Goal: Task Accomplishment & Management: Manage account settings

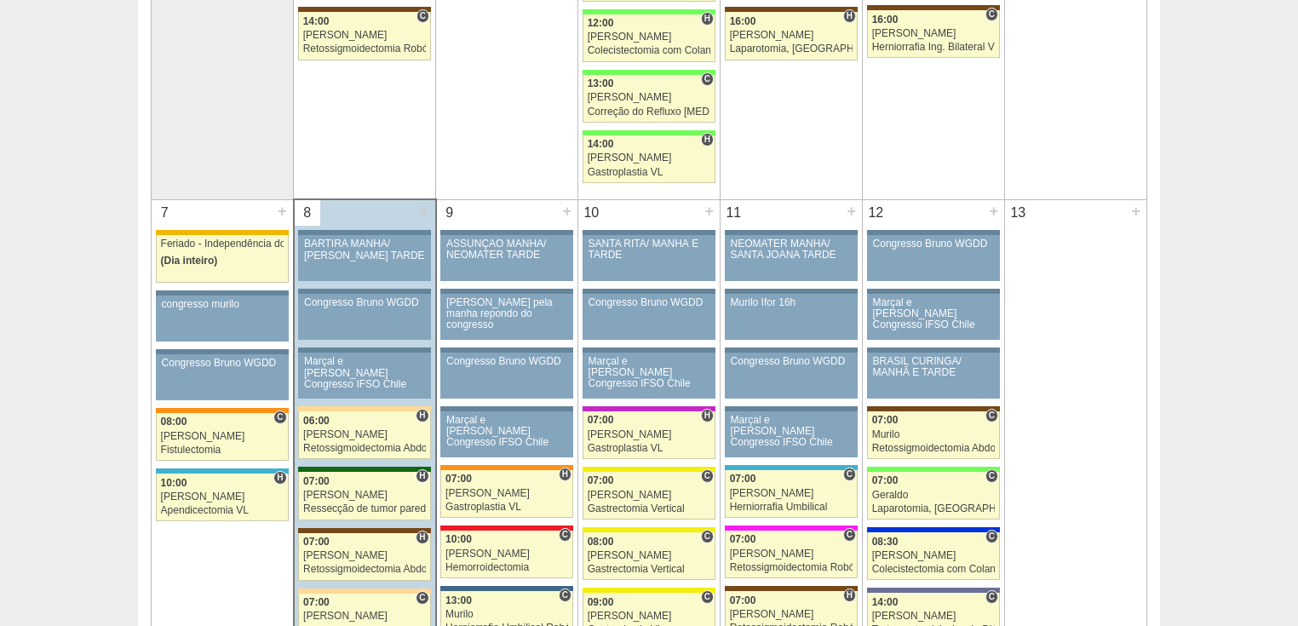
scroll to position [1090, 0]
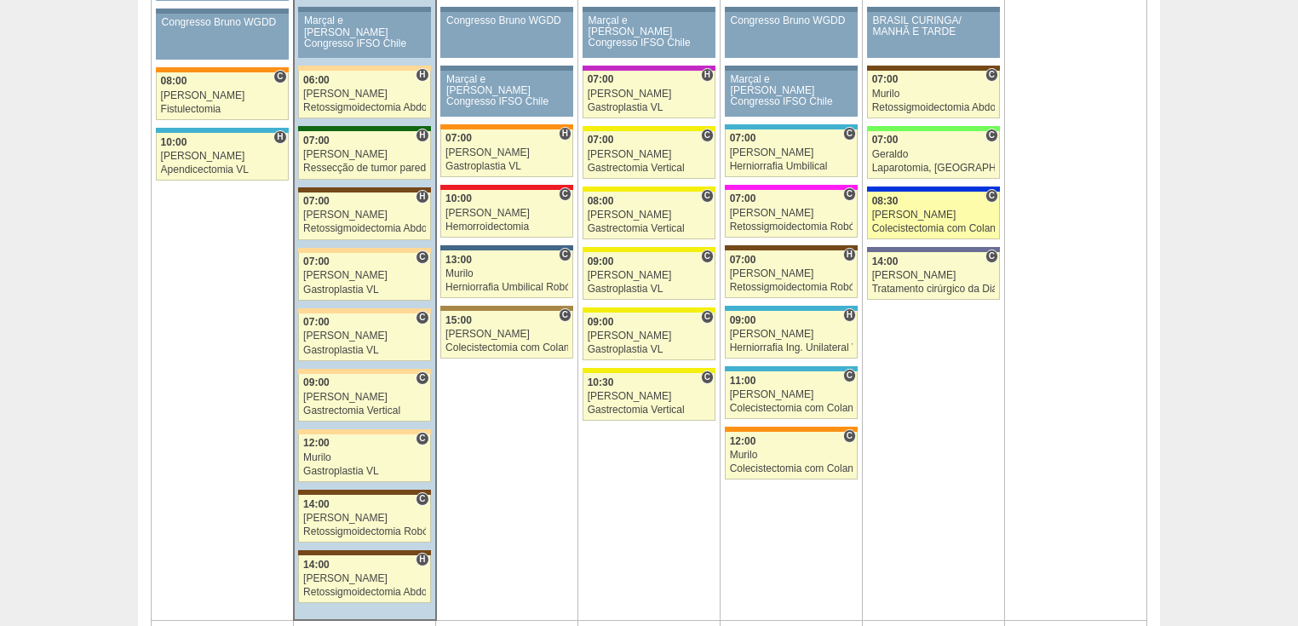
click at [917, 223] on div "Colecistectomia com Colangiografia VL" at bounding box center [934, 228] width 124 height 11
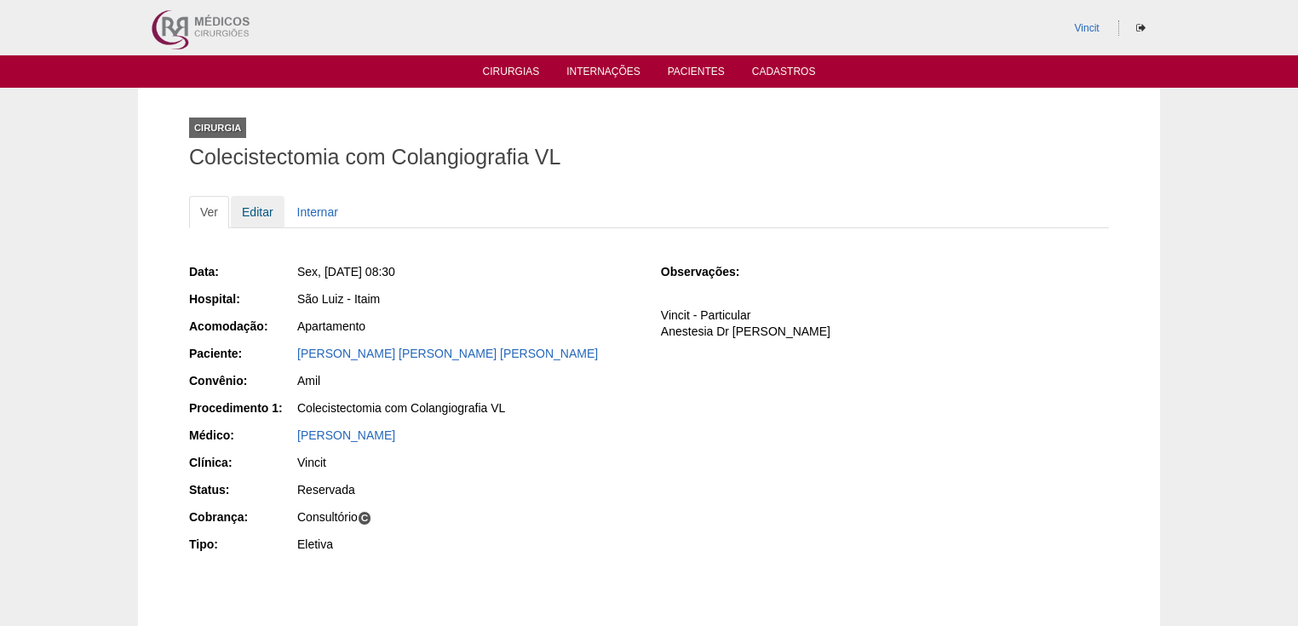
click at [262, 202] on link "Editar" at bounding box center [258, 212] width 54 height 32
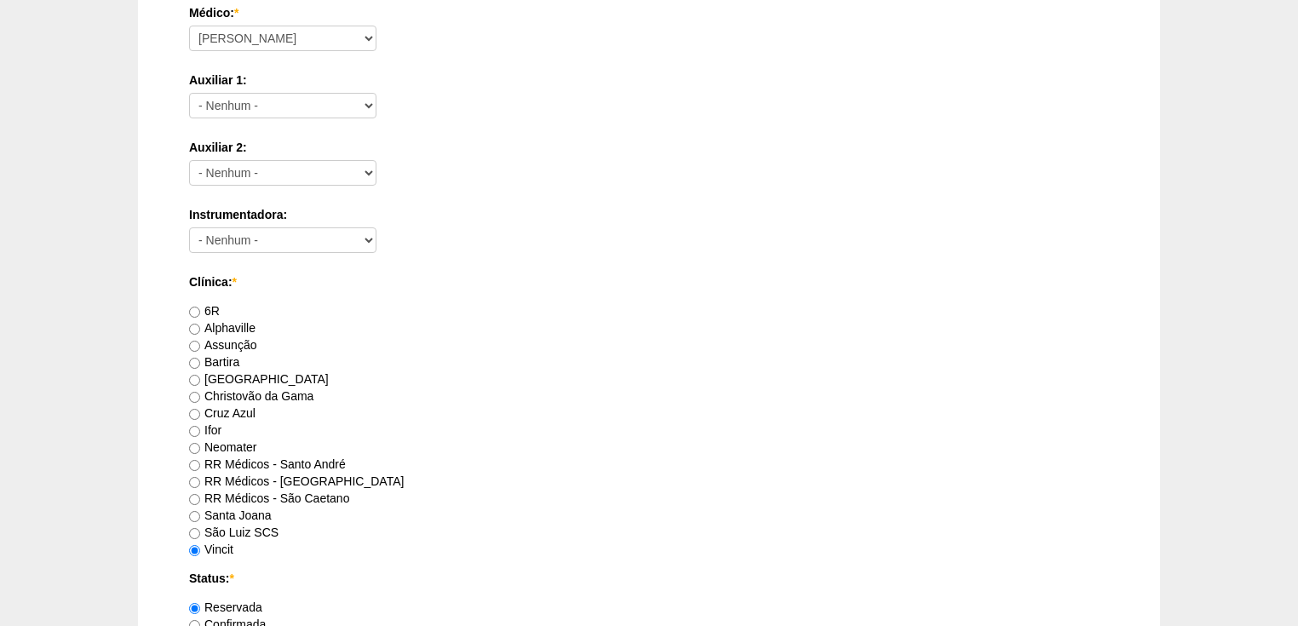
scroll to position [1090, 0]
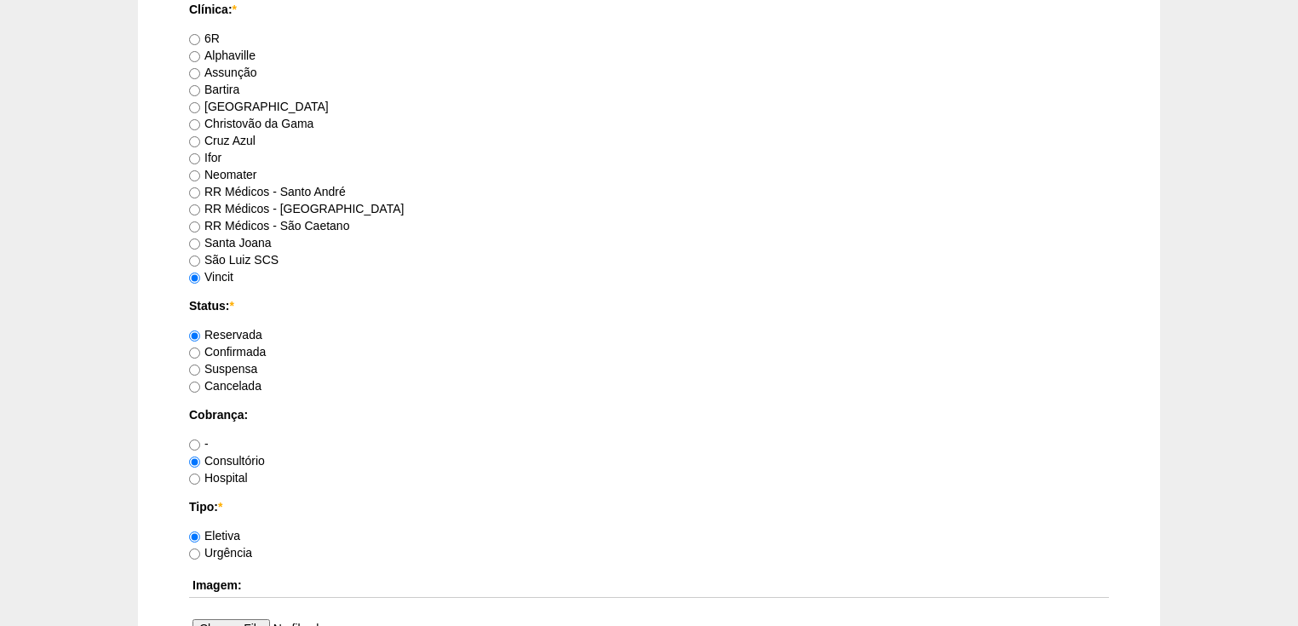
click at [194, 345] on label "Confirmada" at bounding box center [227, 352] width 77 height 14
click at [194, 348] on input "Confirmada" at bounding box center [194, 353] width 11 height 11
radio input "true"
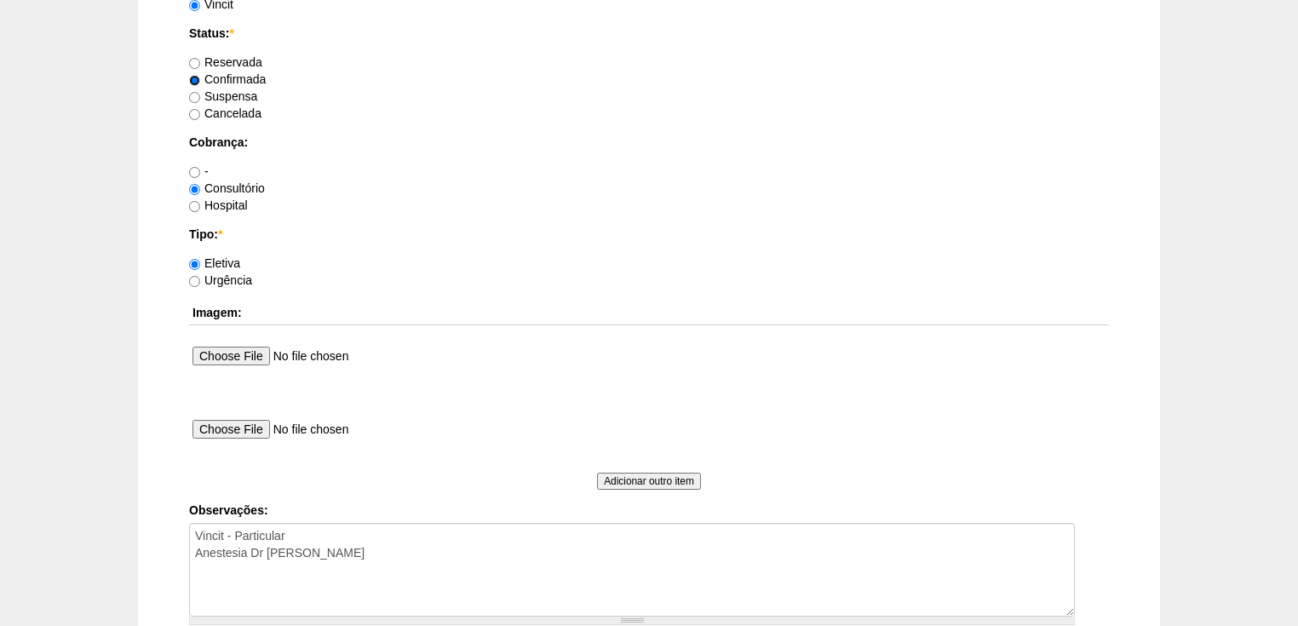
scroll to position [1566, 0]
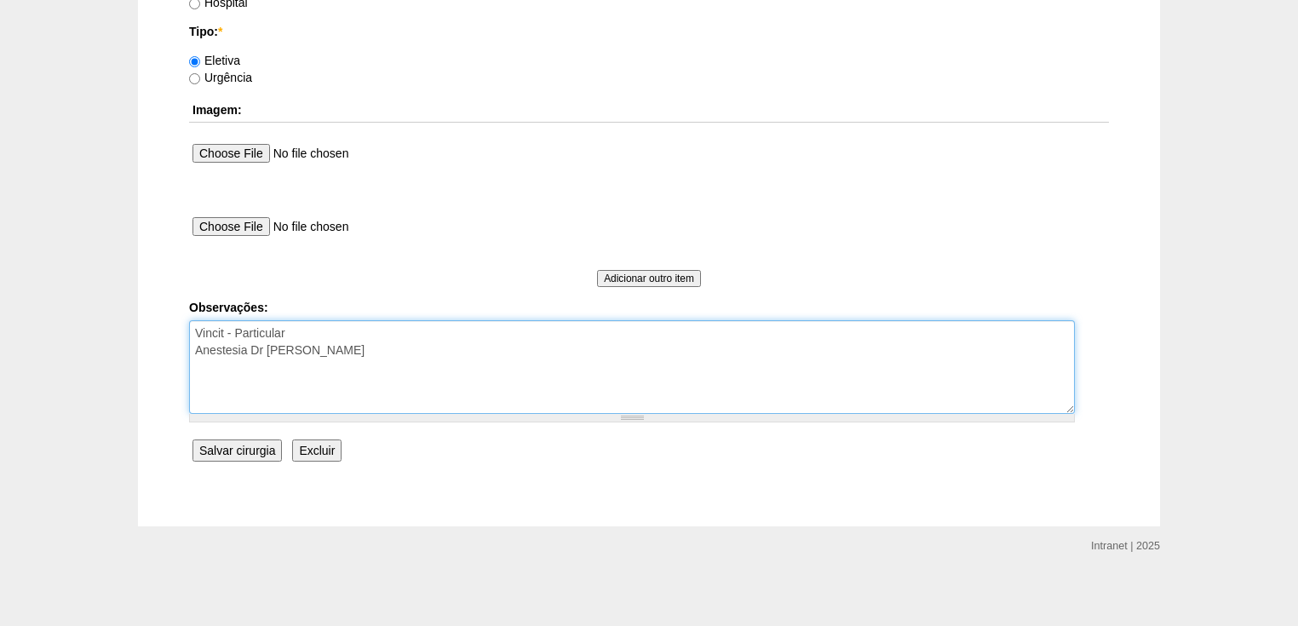
click at [312, 353] on textarea "Vincit - Particular Anestesia Dr Fabio" at bounding box center [632, 367] width 886 height 94
type textarea "Vincit - Particular Anestesia Dr Fábio autorizada."
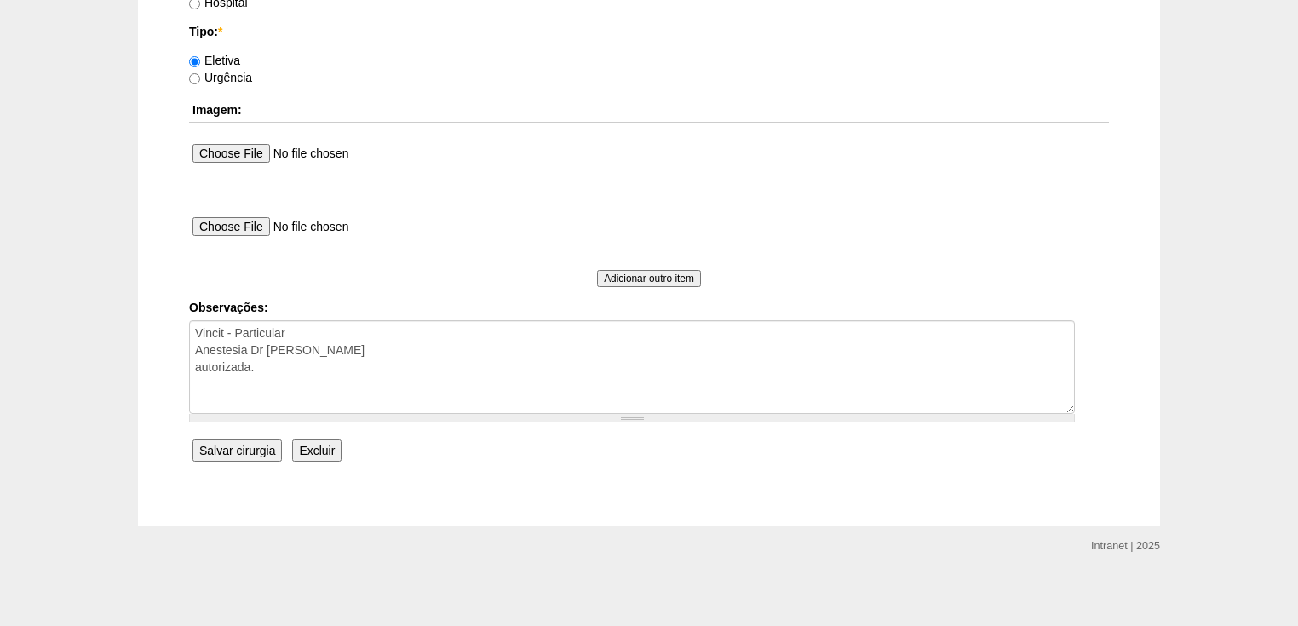
click at [225, 448] on input "Salvar cirurgia" at bounding box center [236, 451] width 89 height 22
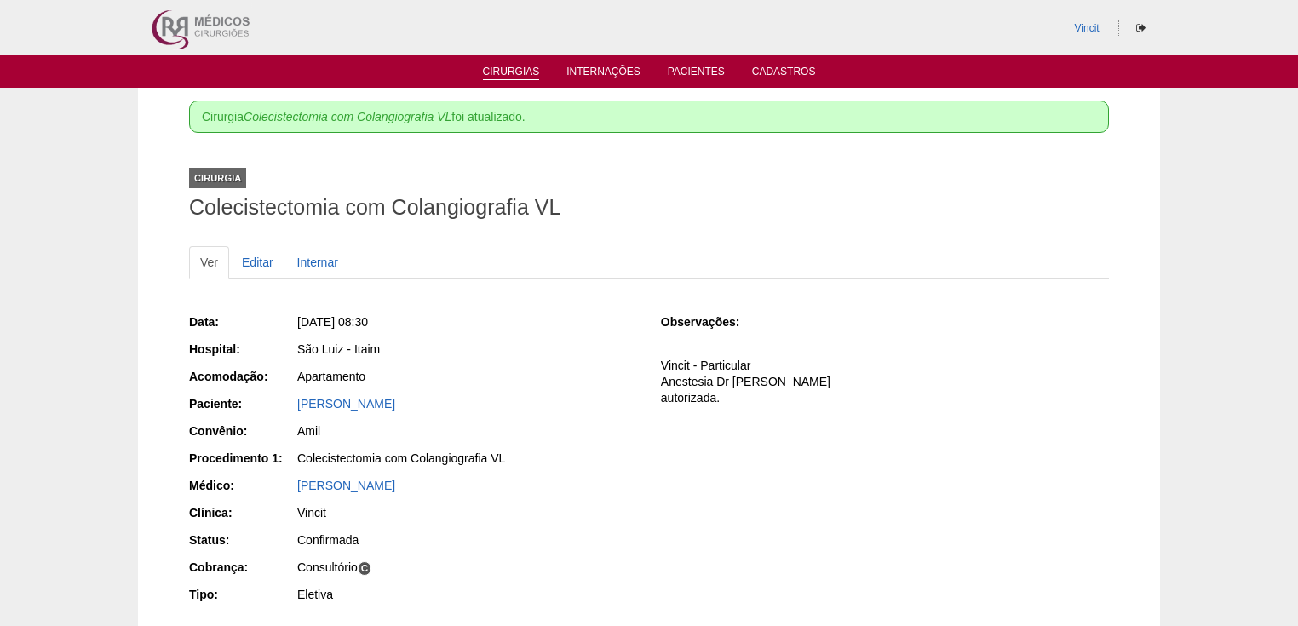
click at [519, 72] on link "Cirurgias" at bounding box center [511, 73] width 57 height 14
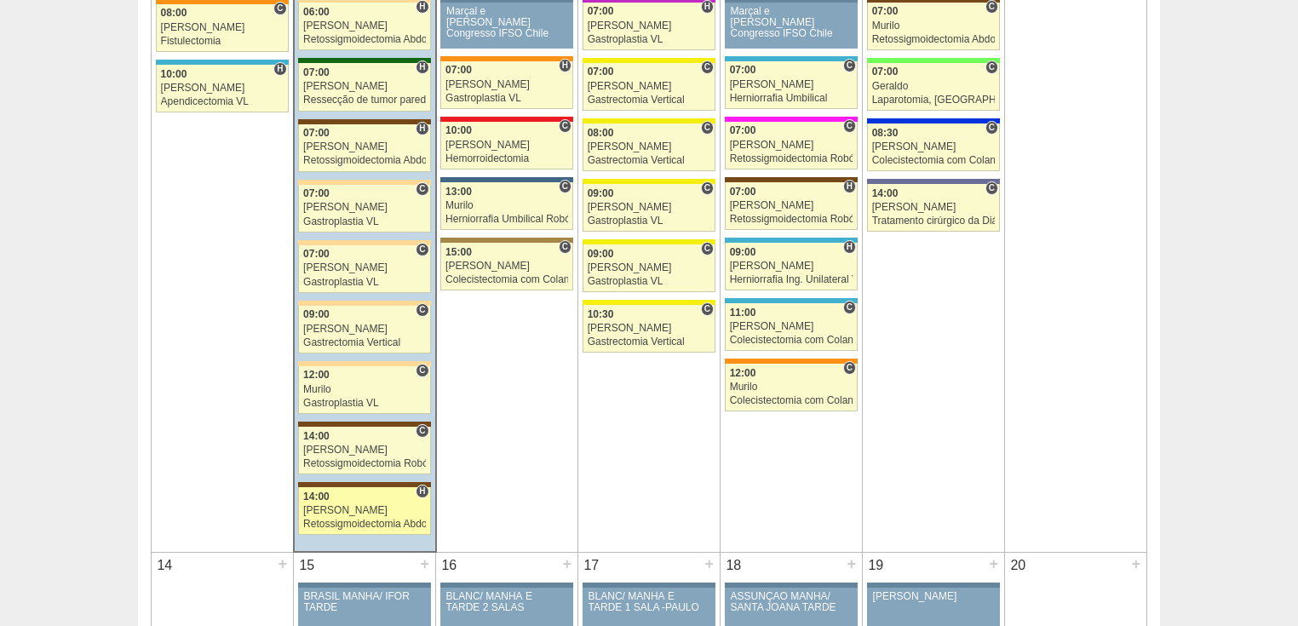
scroll to position [1022, 0]
